Goal: Task Accomplishment & Management: Manage account settings

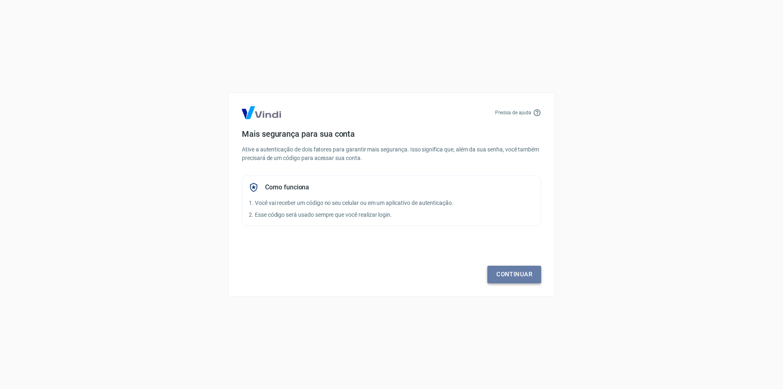
click at [515, 272] on link "Continuar" at bounding box center [514, 273] width 54 height 17
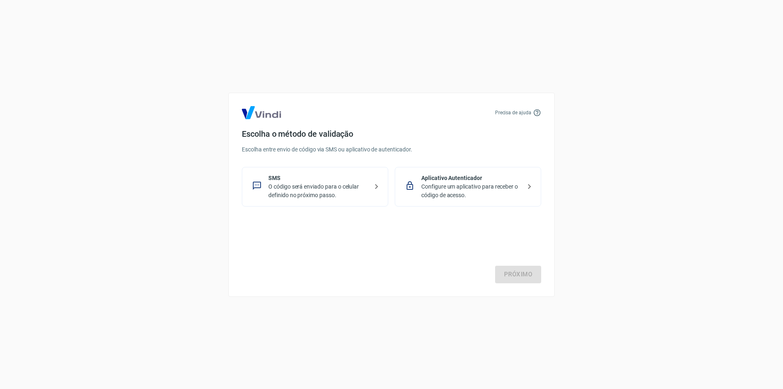
click at [474, 183] on p "Configure um aplicativo para receber o código de acesso." at bounding box center [471, 190] width 100 height 17
click at [531, 277] on link "Próximo" at bounding box center [518, 273] width 46 height 17
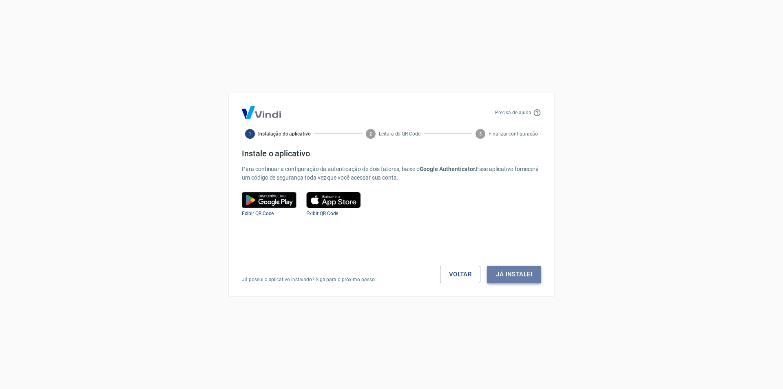
click at [529, 278] on button "Já instalei" at bounding box center [514, 273] width 54 height 17
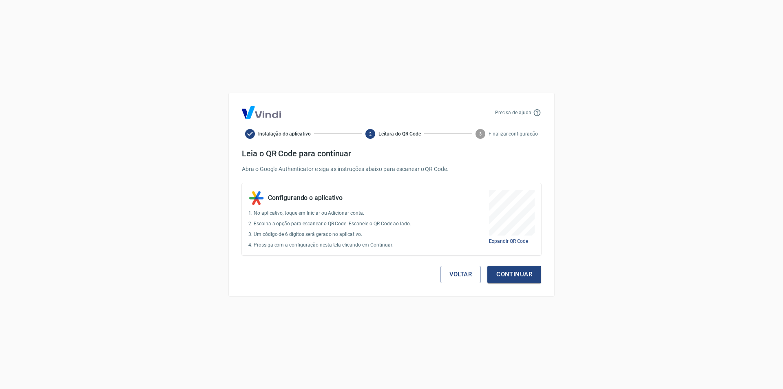
click at [529, 278] on button "Continuar" at bounding box center [514, 273] width 54 height 17
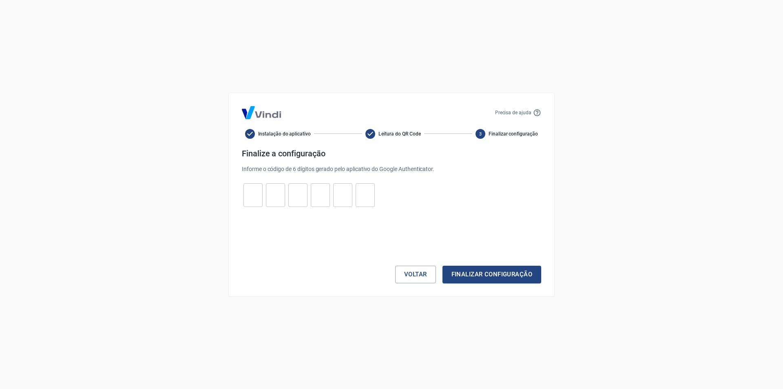
click at [260, 197] on input "tel" at bounding box center [252, 195] width 19 height 18
type input "8"
type input "1"
type input "8"
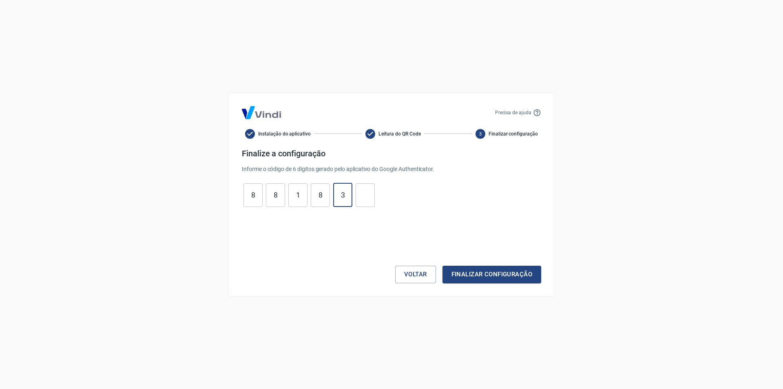
type input "3"
click at [510, 277] on button "Finalizar configuração" at bounding box center [491, 273] width 99 height 17
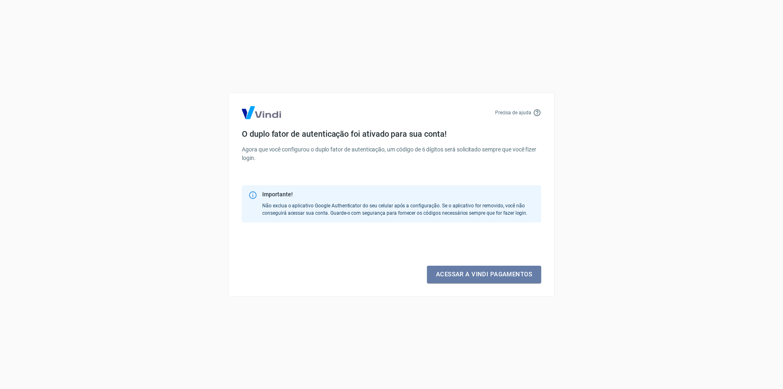
click at [510, 277] on link "Acessar a Vindi pagamentos" at bounding box center [484, 273] width 114 height 17
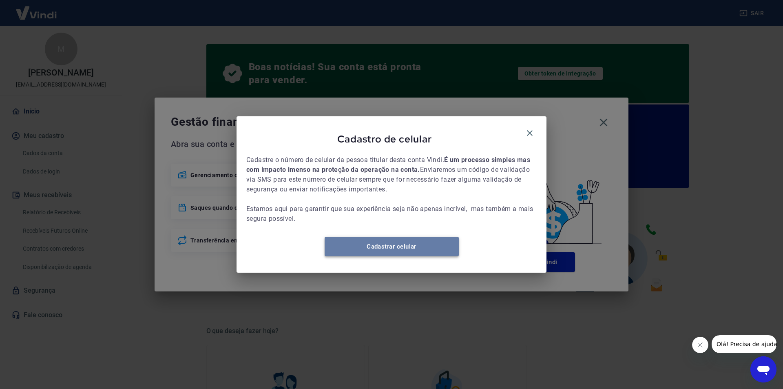
click at [414, 252] on link "Cadastrar celular" at bounding box center [392, 246] width 134 height 20
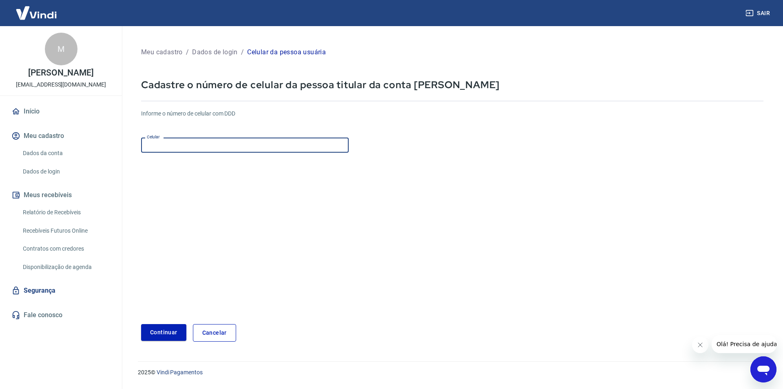
click at [256, 150] on input "Celular" at bounding box center [245, 144] width 208 height 15
type input "(11) 91561-2676"
click at [167, 334] on button "Continuar" at bounding box center [163, 332] width 45 height 17
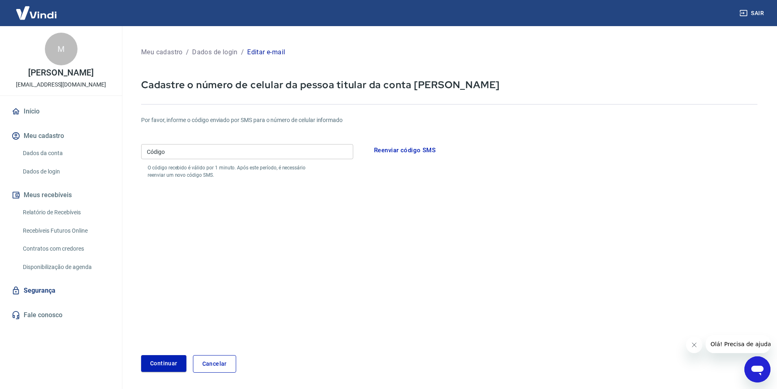
click at [287, 252] on form "Por favor, informe o código enviado por SMS para o número de celular informado …" at bounding box center [449, 239] width 616 height 266
click at [30, 118] on link "Início" at bounding box center [61, 111] width 102 height 18
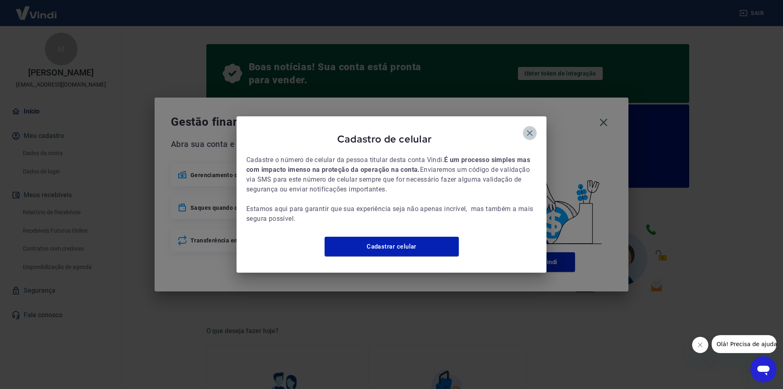
click at [531, 130] on icon "button" at bounding box center [530, 133] width 6 height 6
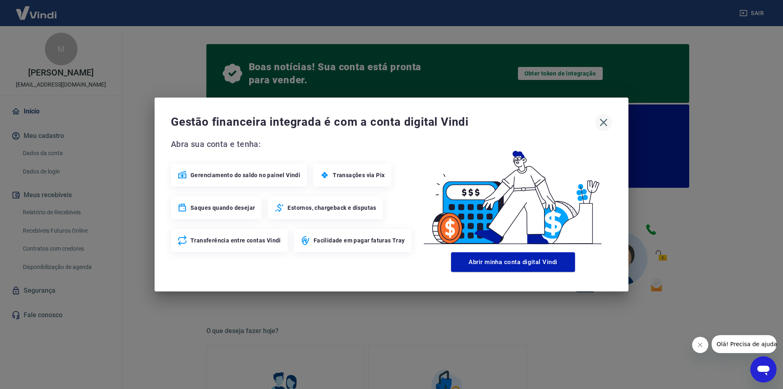
click at [603, 122] on icon "button" at bounding box center [604, 123] width 8 height 8
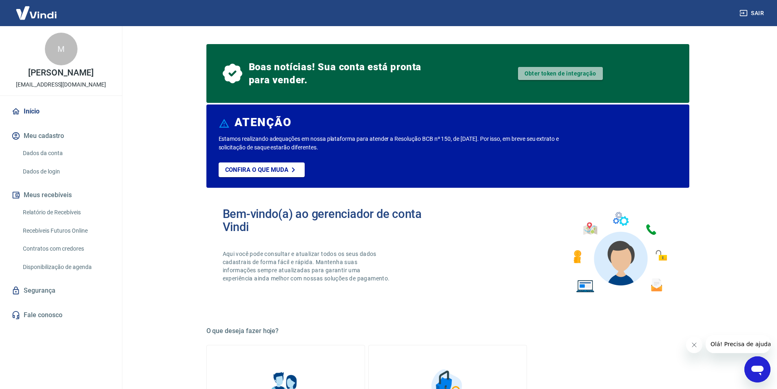
click at [575, 74] on link "Obter token de integração" at bounding box center [560, 73] width 85 height 13
